Goal: Task Accomplishment & Management: Manage account settings

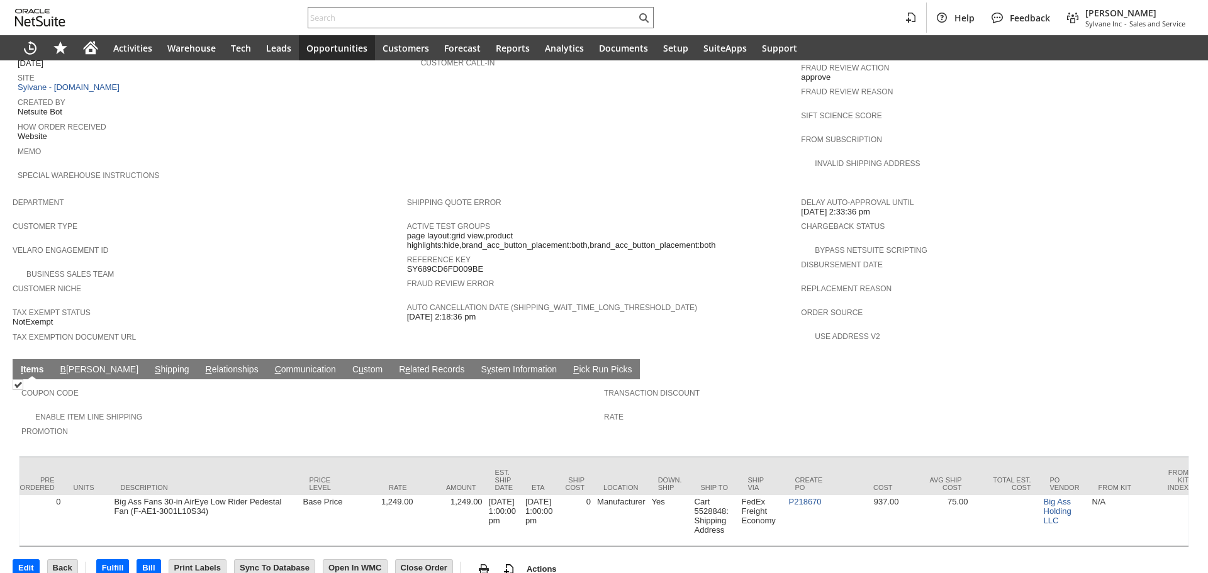
scroll to position [0, 711]
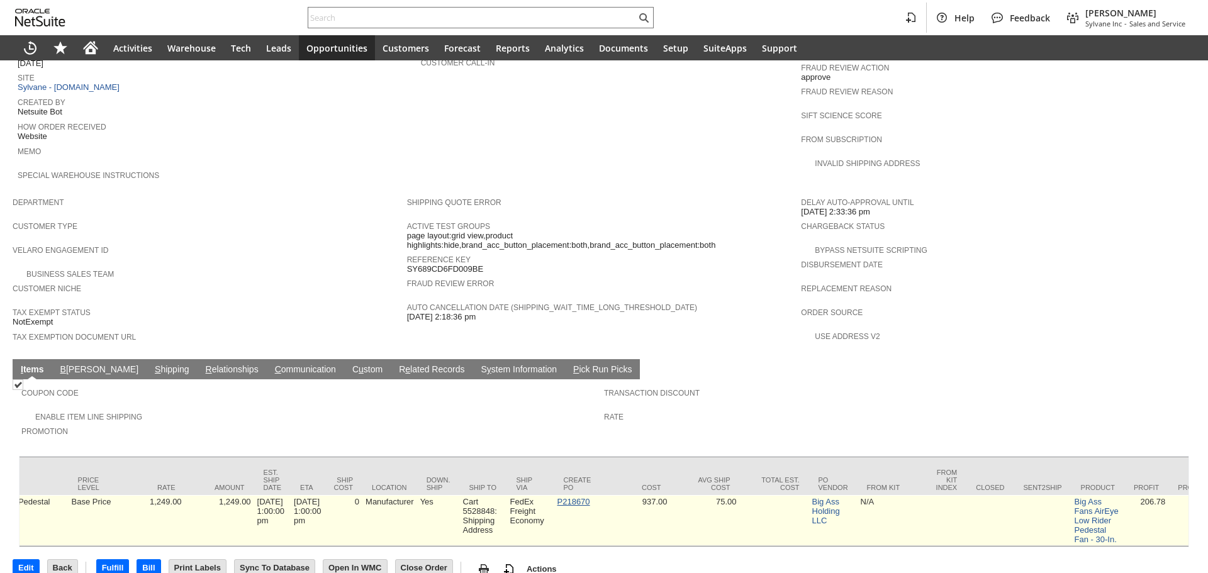
click at [567, 497] on link "P218670" at bounding box center [573, 501] width 33 height 9
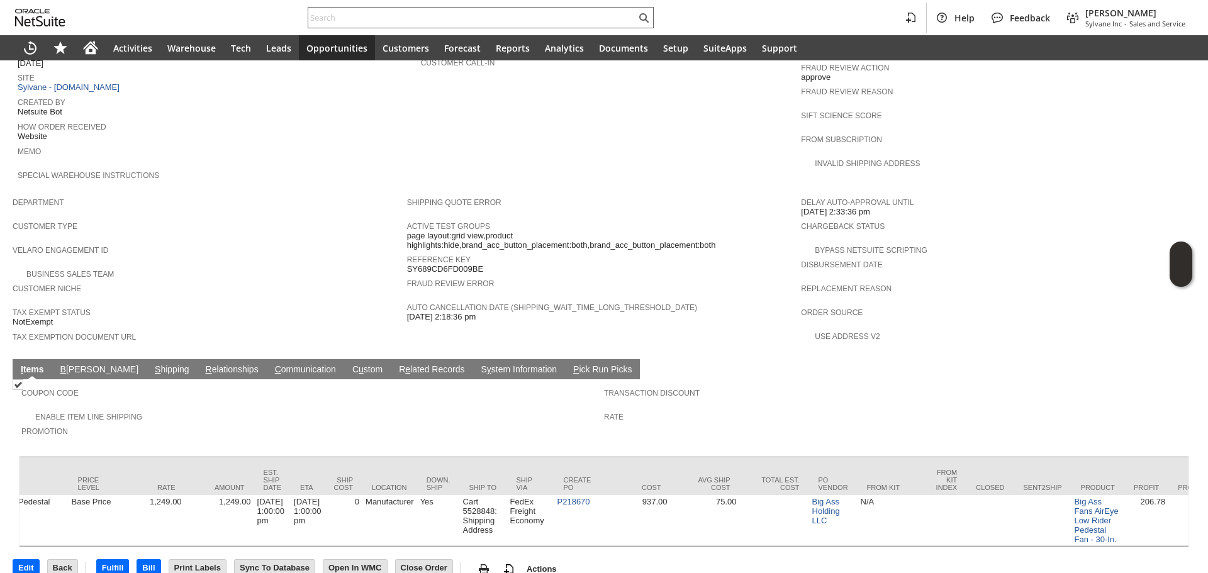
paste input "2257182841"
click at [423, 23] on input "text" at bounding box center [472, 17] width 328 height 15
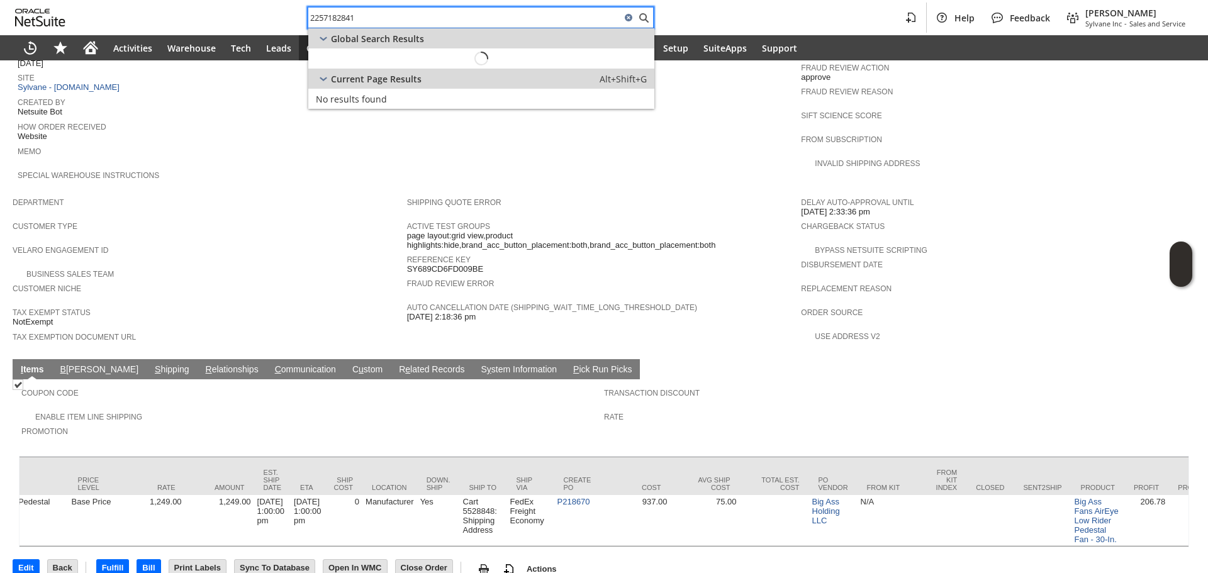
type input "2257182841"
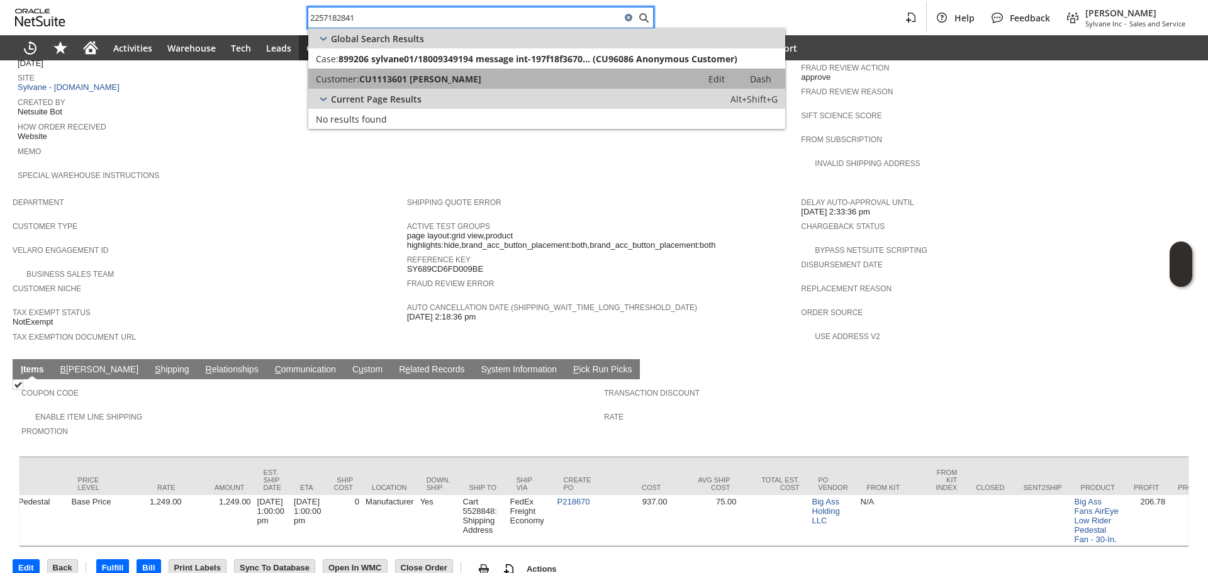
click at [437, 84] on span "CU1113601 [PERSON_NAME]" at bounding box center [420, 79] width 122 height 12
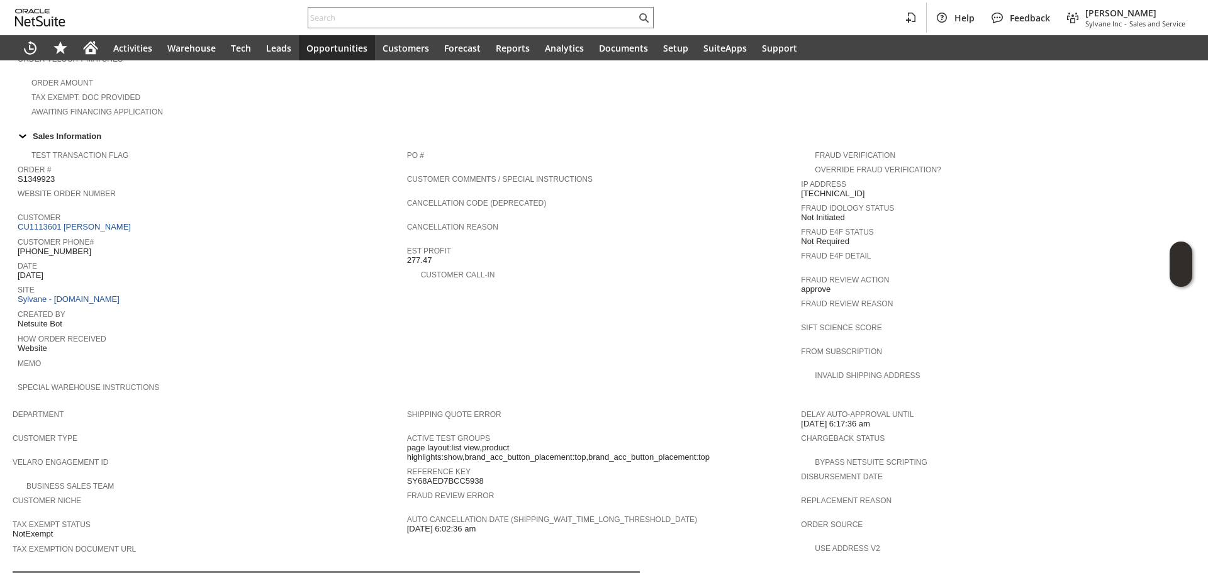
scroll to position [566, 0]
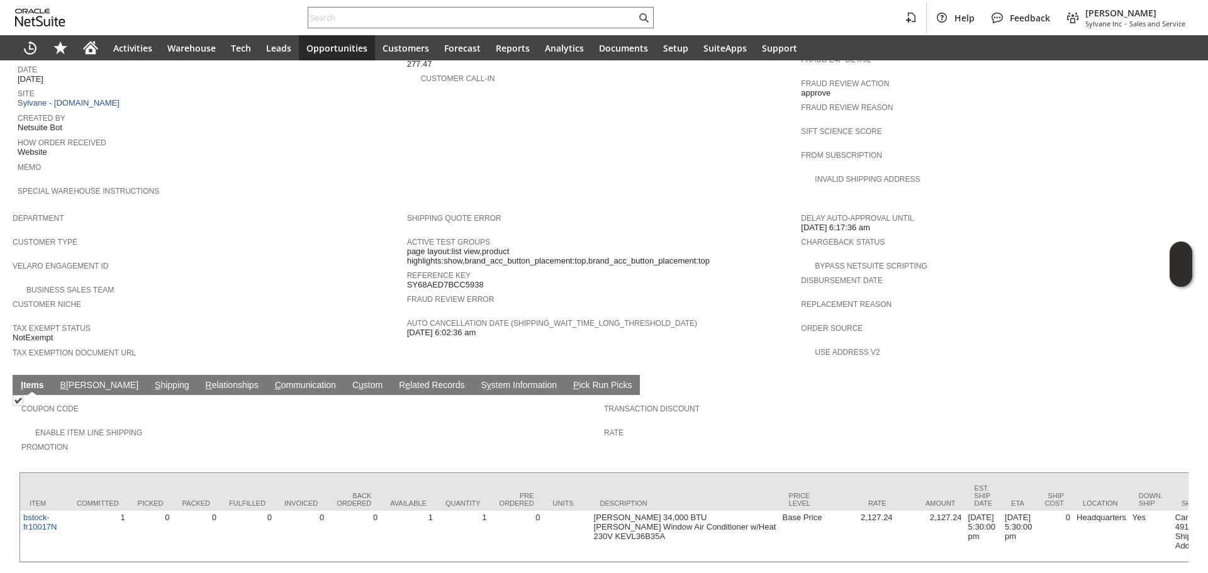
click at [147, 375] on td "S hipping" at bounding box center [172, 385] width 51 height 20
click at [155, 380] on span "S" at bounding box center [158, 385] width 6 height 10
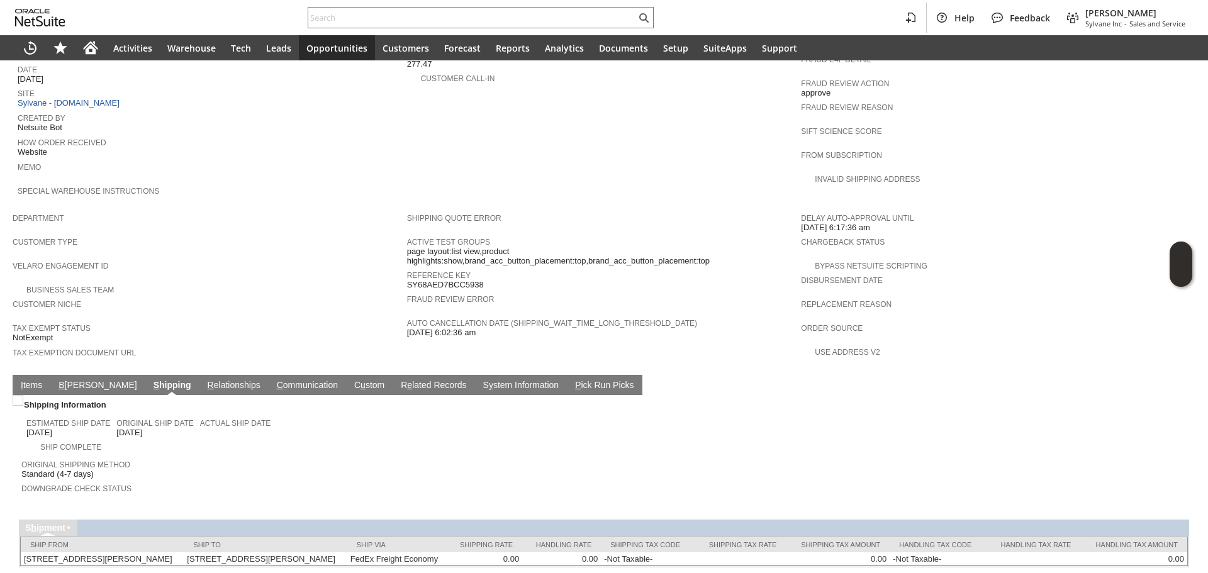
click at [27, 375] on td "I tems" at bounding box center [32, 385] width 38 height 20
click at [31, 380] on link "I tems" at bounding box center [32, 386] width 28 height 12
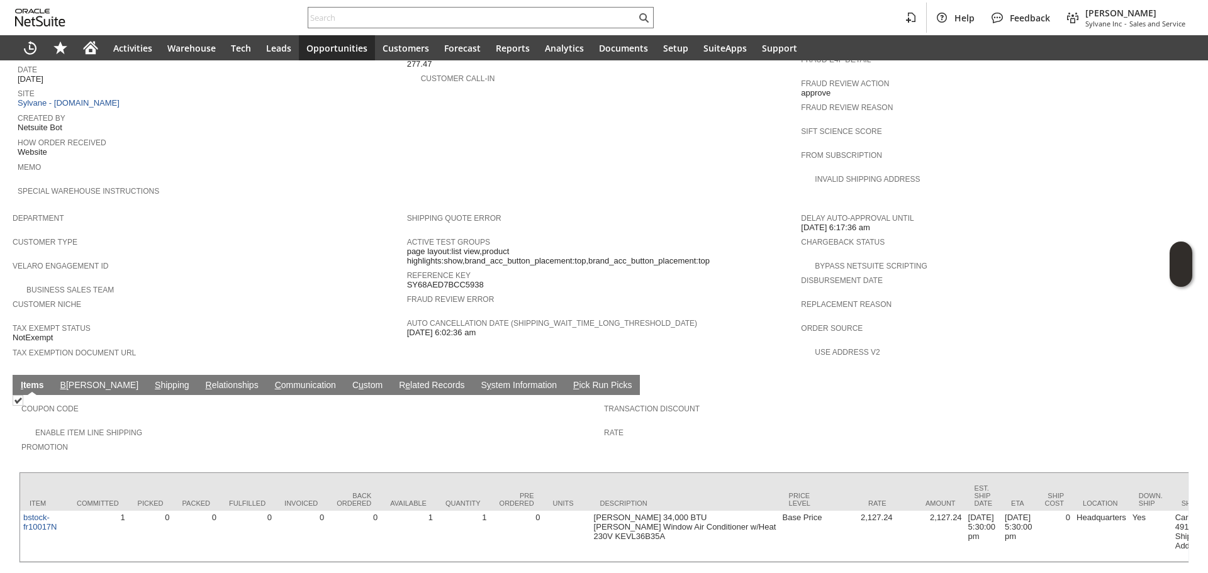
click at [152, 380] on link "S hipping" at bounding box center [172, 386] width 41 height 12
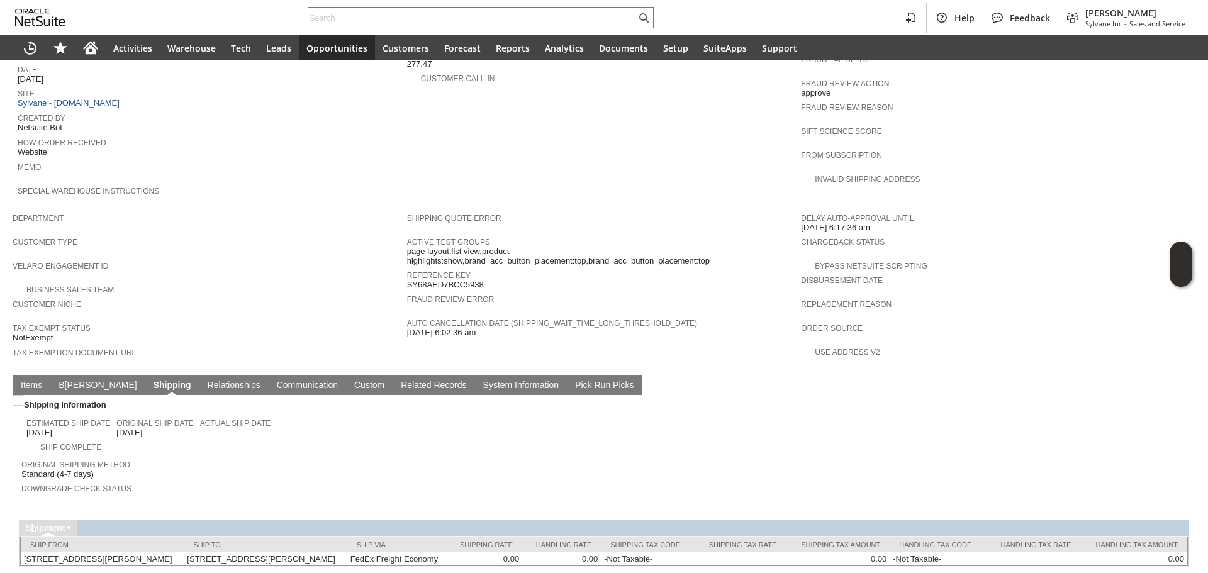
click at [26, 380] on link "I tems" at bounding box center [32, 386] width 28 height 12
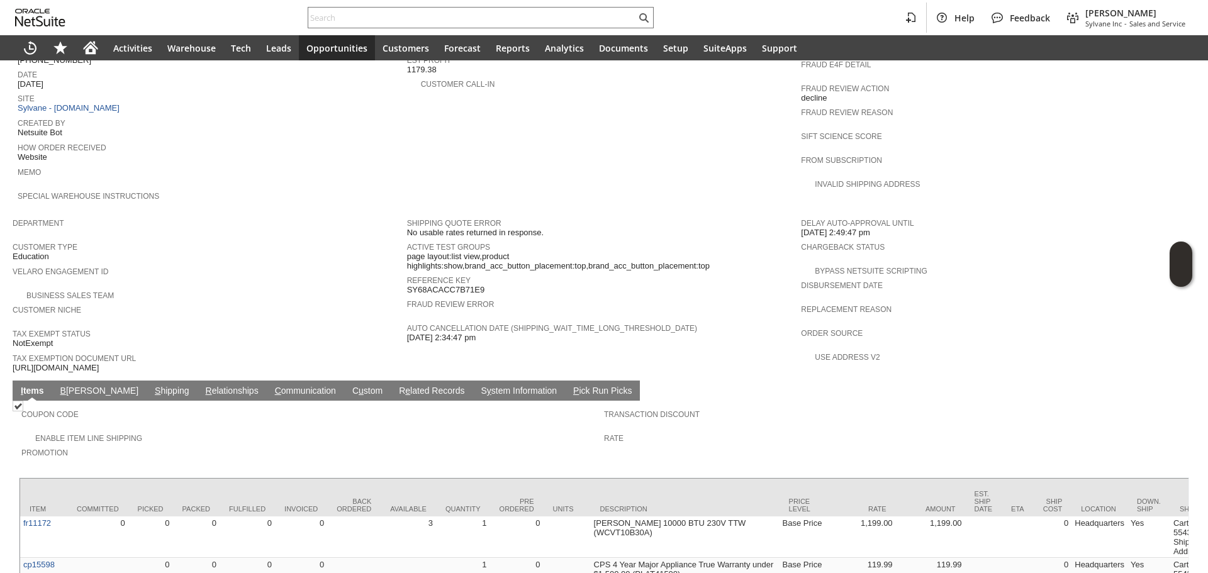
scroll to position [566, 0]
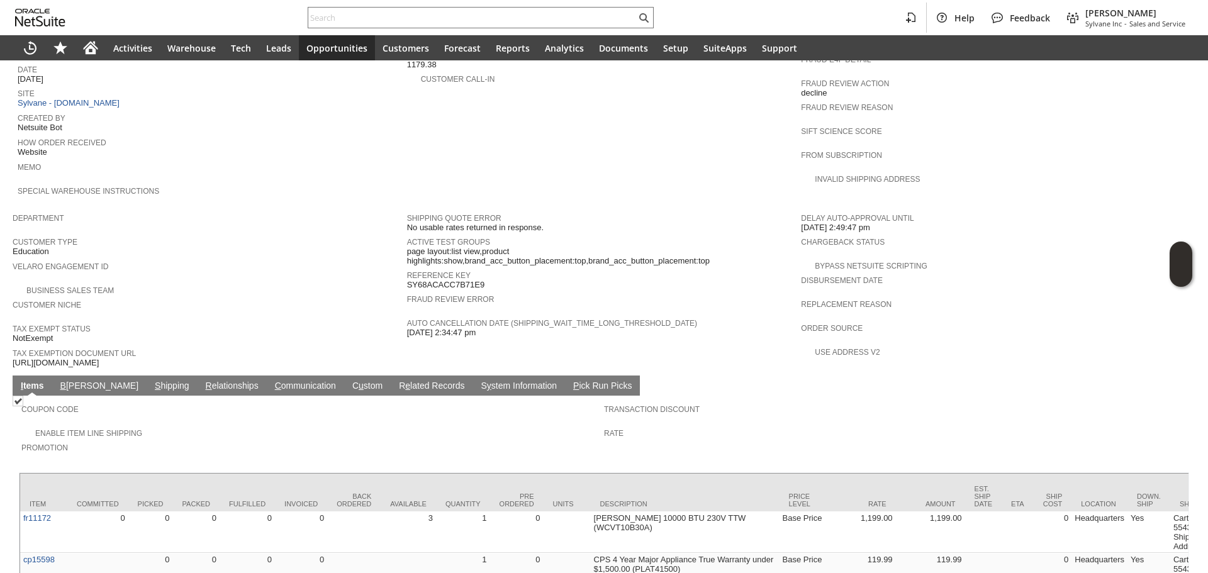
click at [99, 358] on span "https://drive.google.com/file/d/1YUgRb-DktRyPJC7uHJ6vN8V85a9OTZfR/view?usp=shar…" at bounding box center [56, 363] width 86 height 10
click at [243, 313] on div at bounding box center [243, 313] width 0 height 0
click at [99, 358] on span "https://drive.google.com/file/d/1YUgRb-DktRyPJC7uHJ6vN8V85a9OTZfR/view?usp=shar…" at bounding box center [56, 363] width 86 height 10
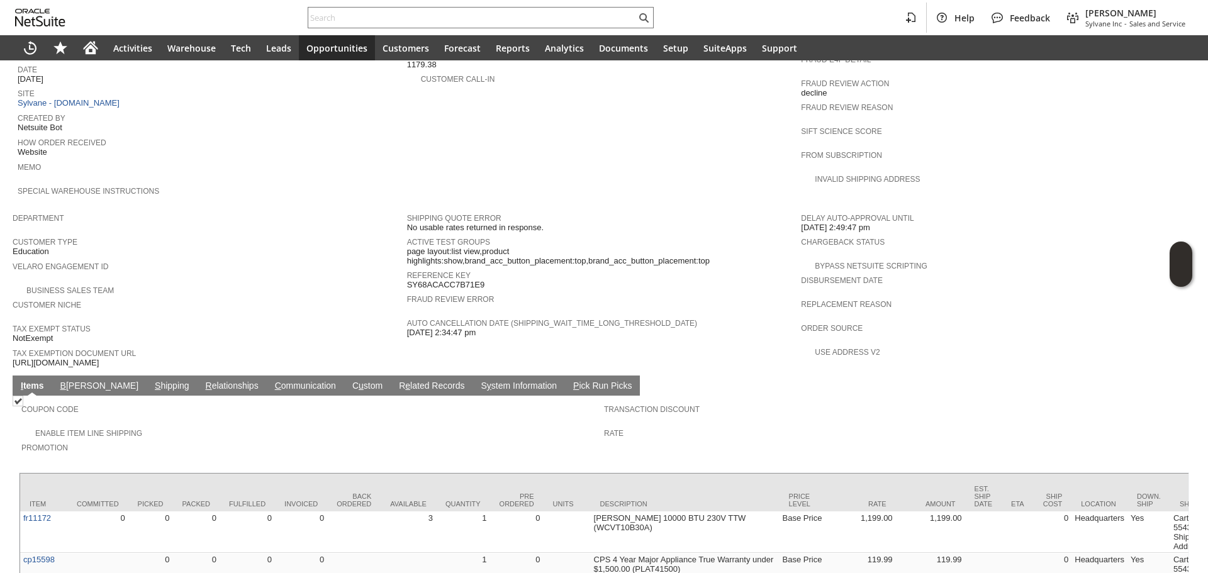
click at [99, 358] on span "https://drive.google.com/file/d/1YUgRb-DktRyPJC7uHJ6vN8V85a9OTZfR/view?usp=shar…" at bounding box center [56, 363] width 86 height 10
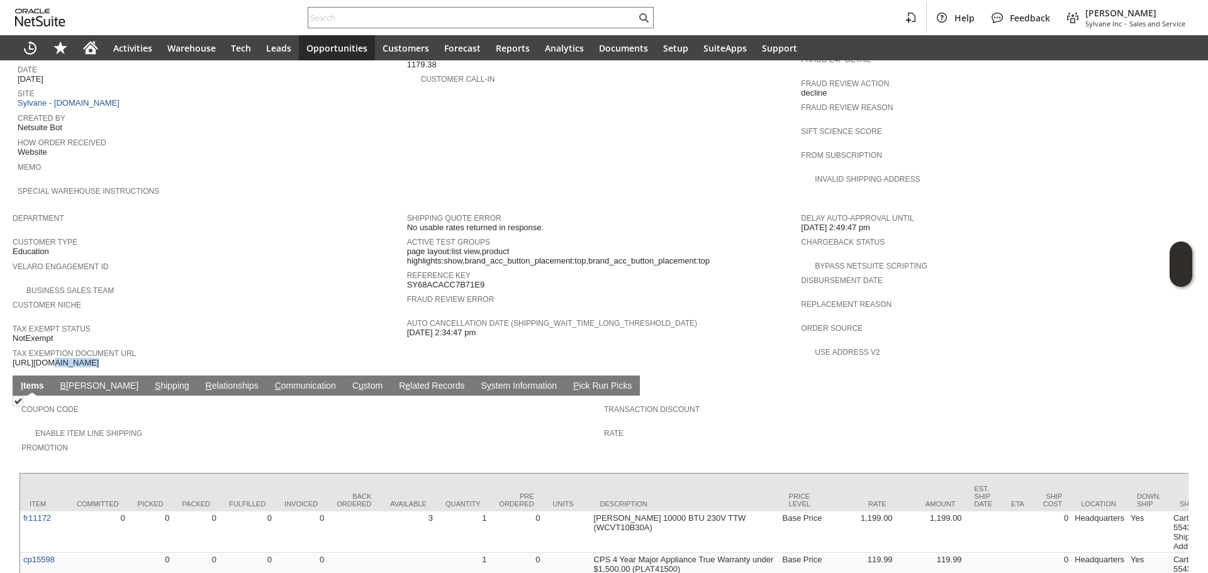
click at [99, 358] on span "https://drive.google.com/file/d/1YUgRb-DktRyPJC7uHJ6vN8V85a9OTZfR/view?usp=shar…" at bounding box center [56, 363] width 86 height 10
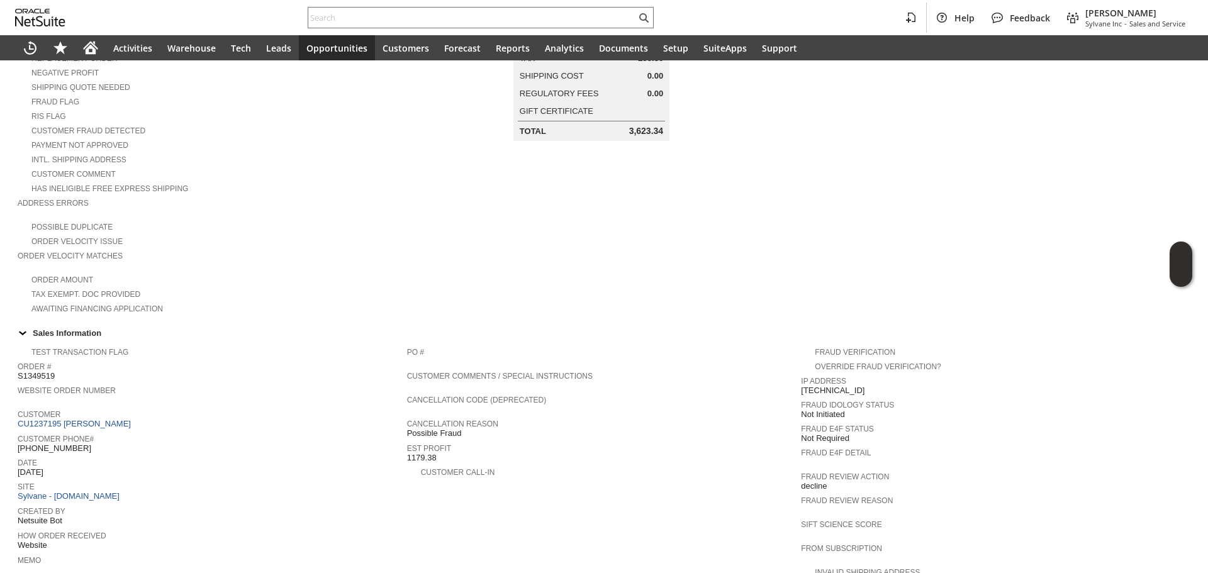
scroll to position [189, 0]
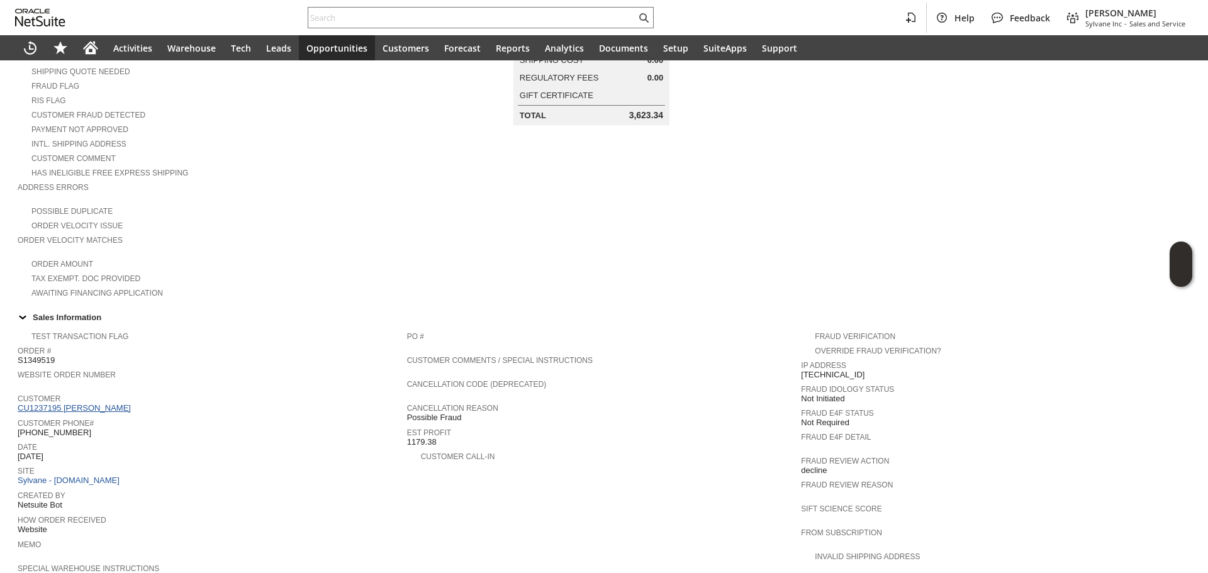
click at [104, 403] on link "CU1237195 MOJISOLA A BAFUNSO" at bounding box center [76, 407] width 116 height 9
